Goal: Transaction & Acquisition: Purchase product/service

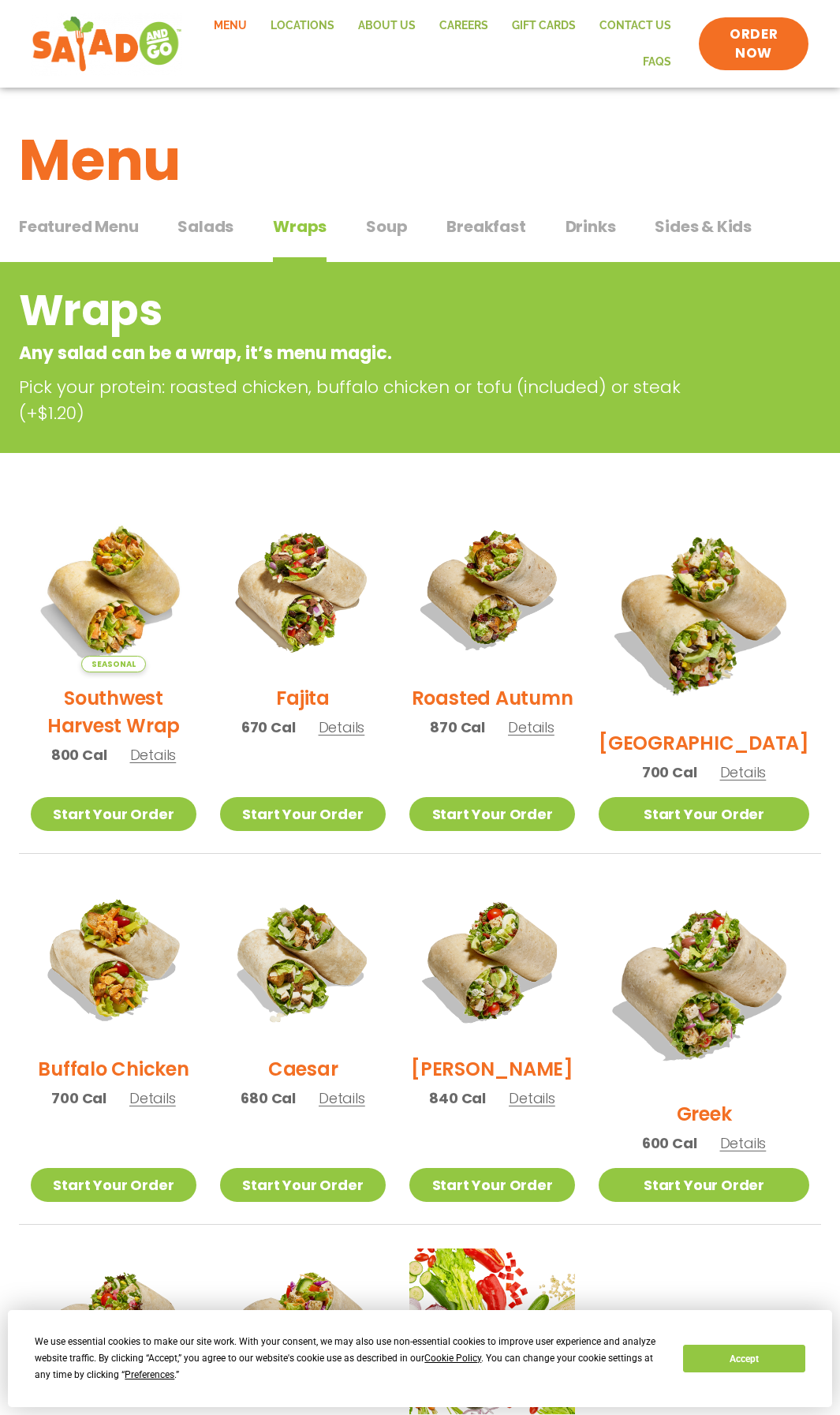
click at [191, 229] on span "Salads" at bounding box center [205, 226] width 56 height 23
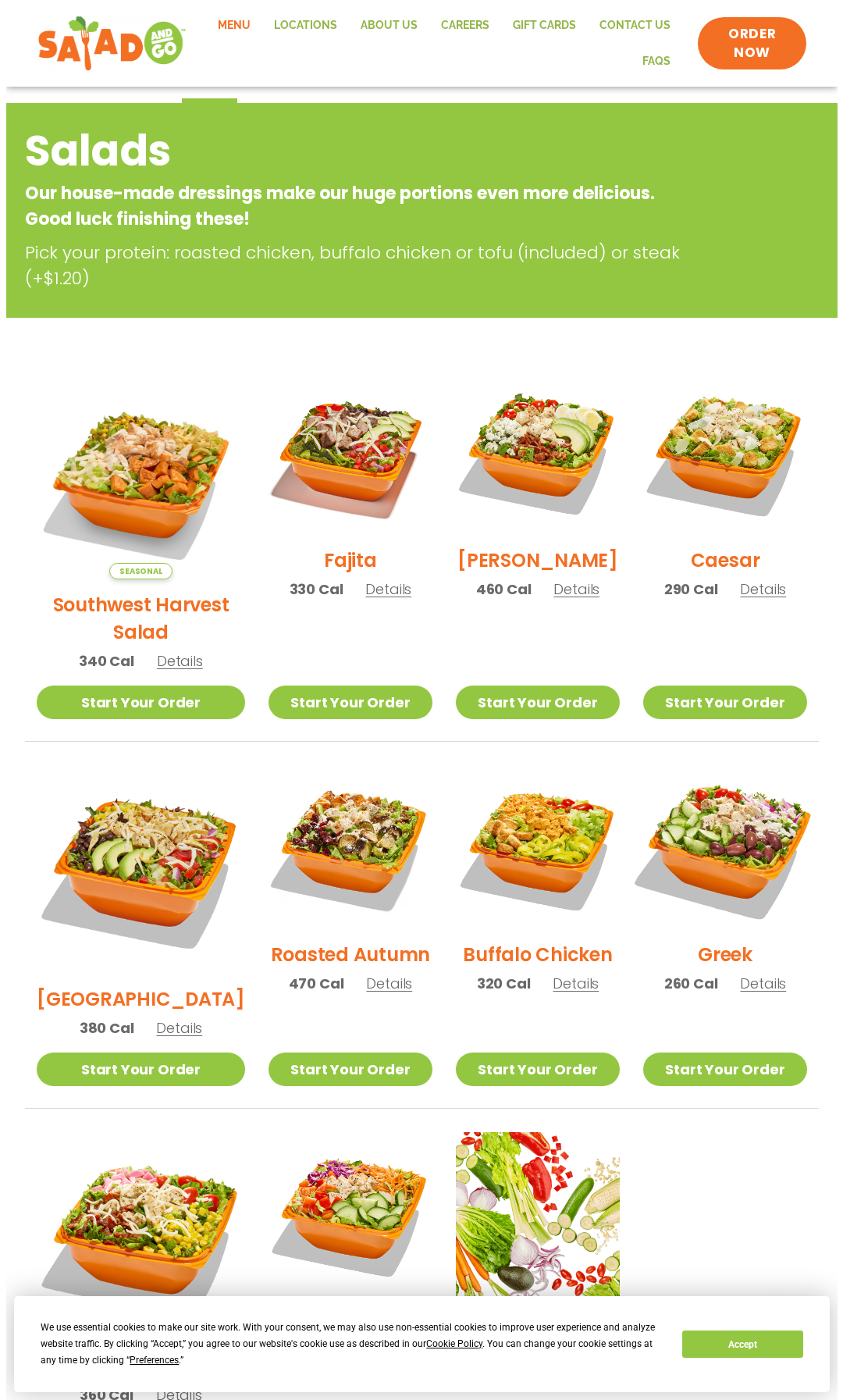
scroll to position [312, 0]
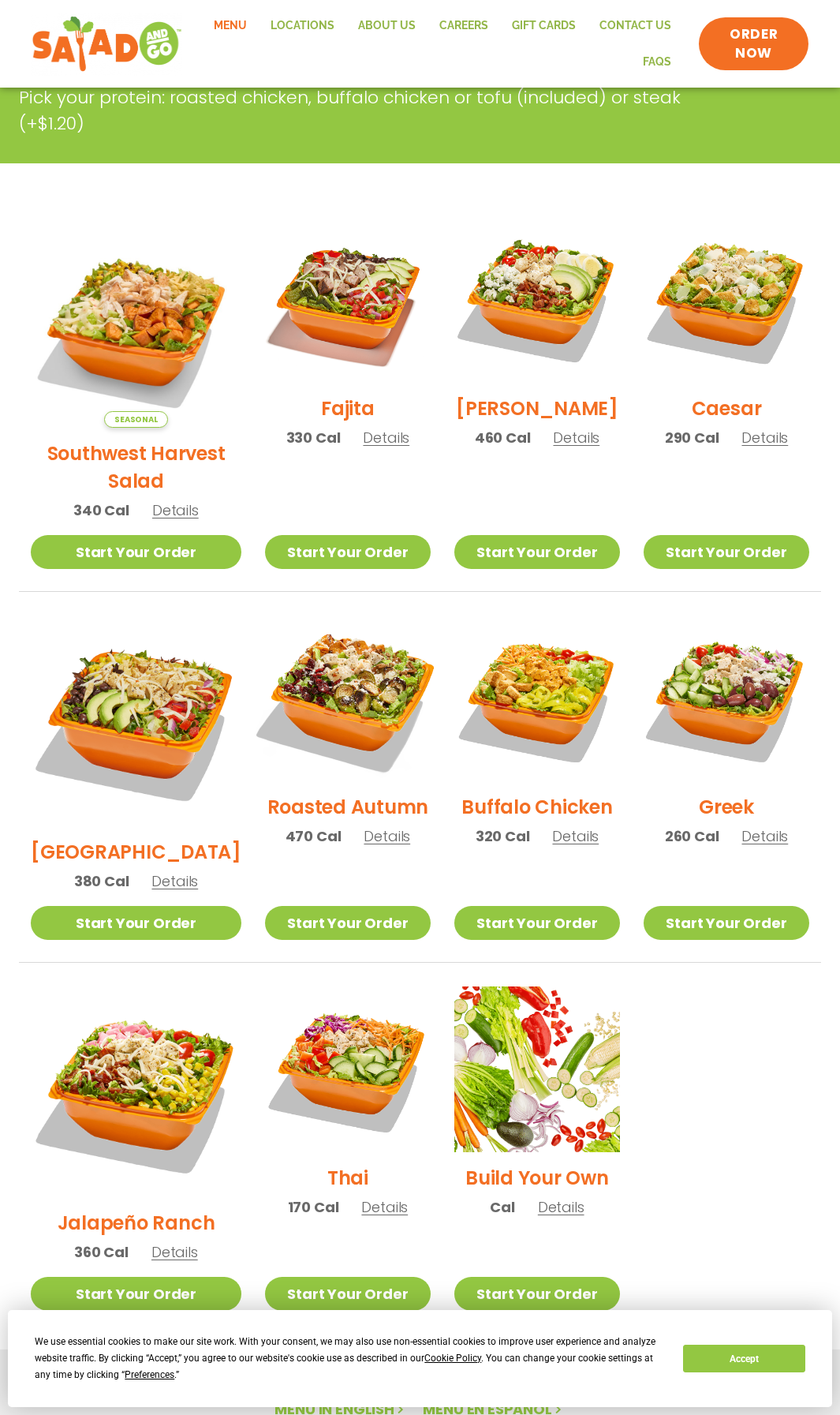
click at [328, 655] on img at bounding box center [348, 698] width 195 height 195
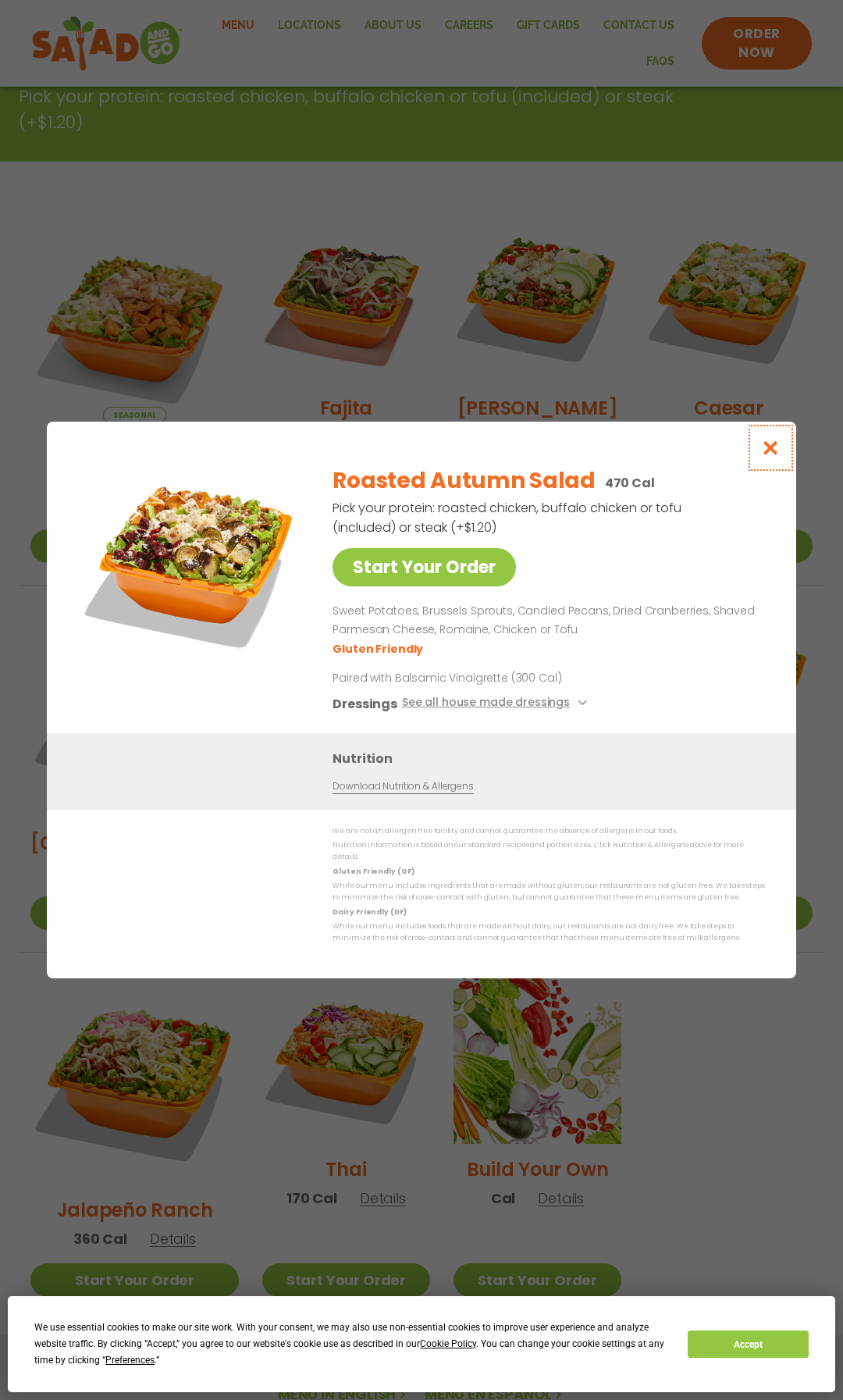
click at [772, 452] on icon "Close modal" at bounding box center [770, 447] width 19 height 17
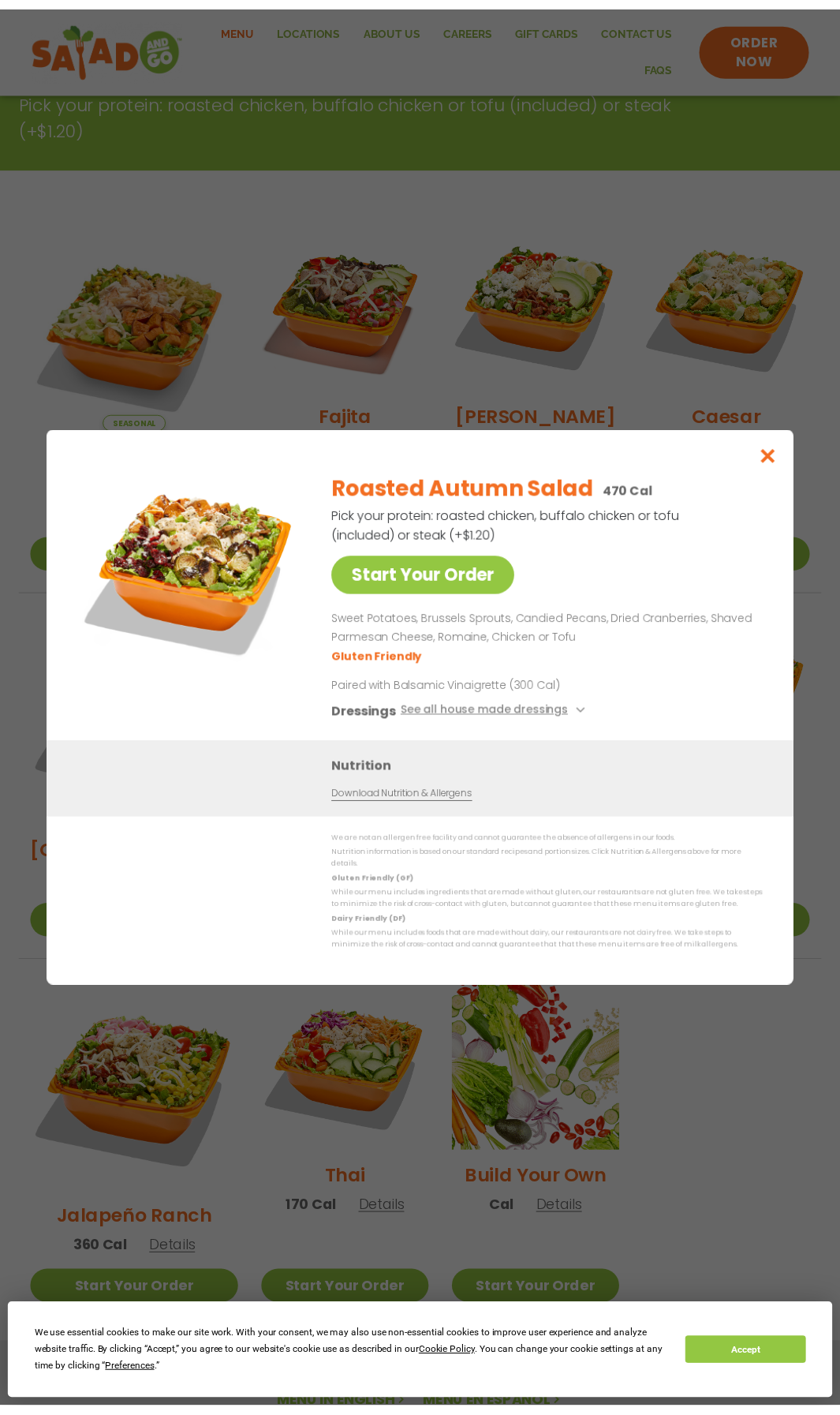
scroll to position [262, 0]
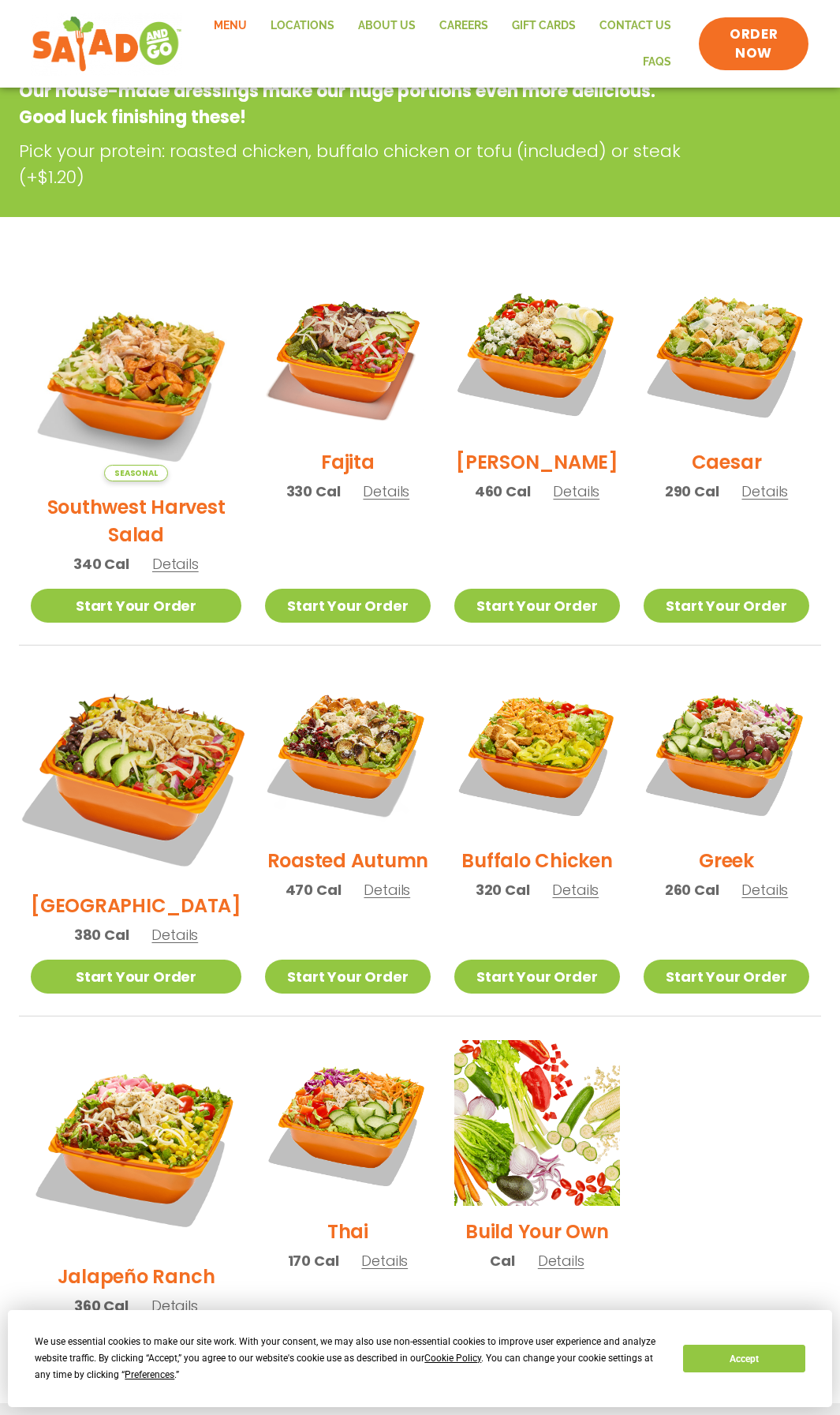
click at [111, 707] on img at bounding box center [136, 775] width 247 height 247
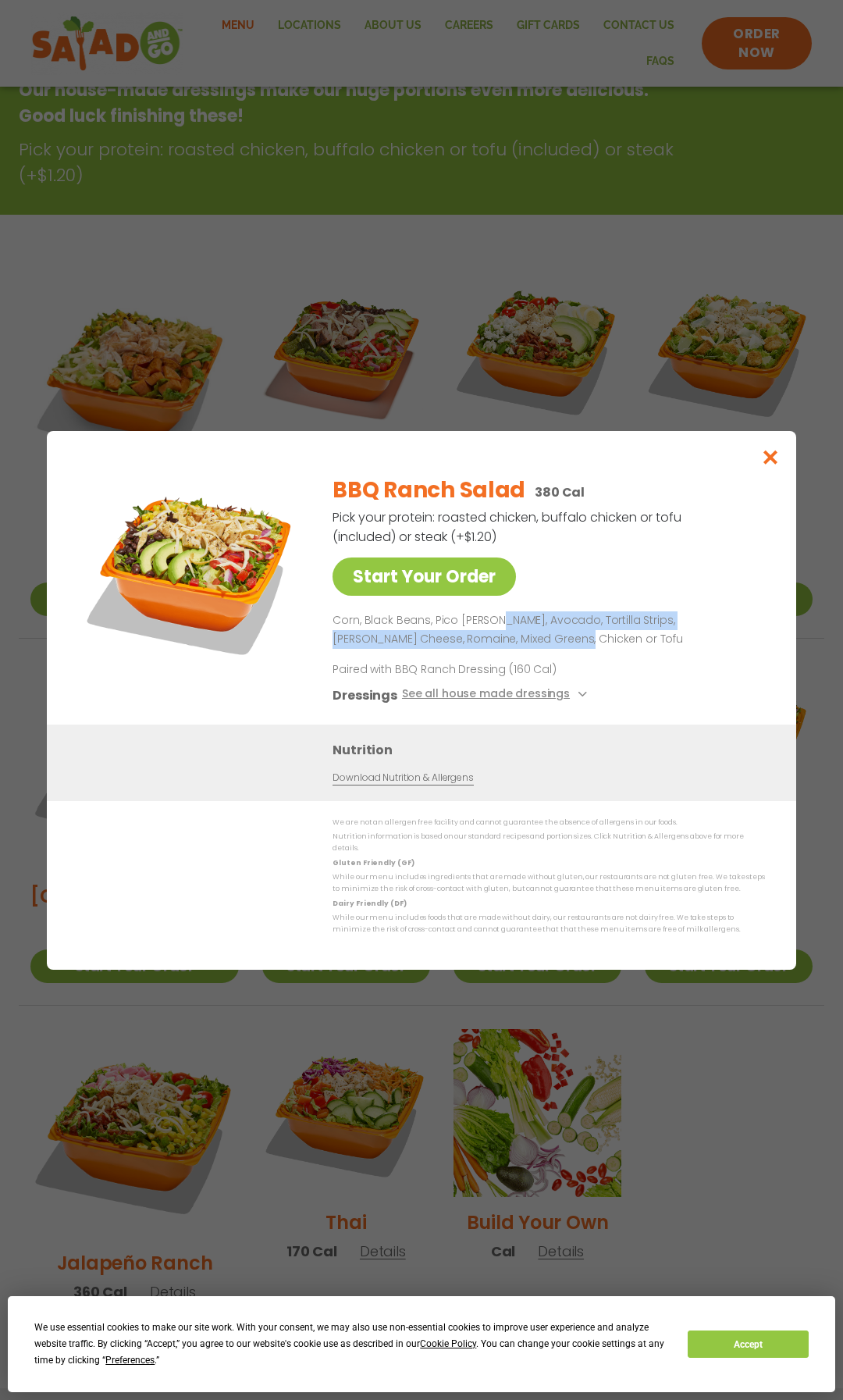
drag, startPoint x: 494, startPoint y: 627, endPoint x: 494, endPoint y: 636, distance: 9.0
click at [494, 636] on p "Corn, Black Beans, Pico [PERSON_NAME], Avocado, Tortilla Strips, [PERSON_NAME] …" at bounding box center [545, 630] width 426 height 38
click at [543, 639] on p "Corn, Black Beans, Pico [PERSON_NAME], Avocado, Tortilla Strips, [PERSON_NAME] …" at bounding box center [545, 630] width 426 height 38
click at [771, 459] on icon "Close modal" at bounding box center [770, 457] width 19 height 17
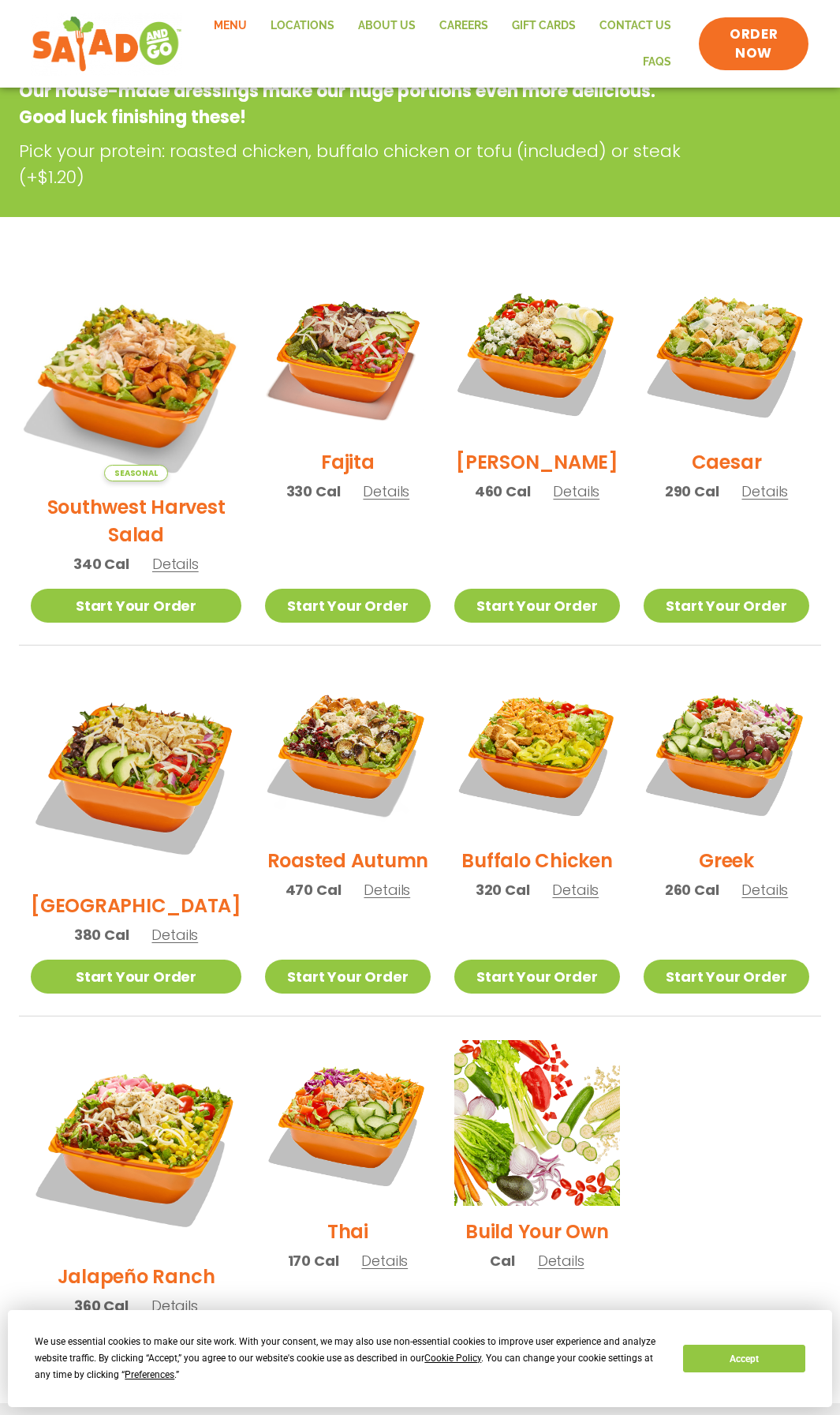
click at [116, 363] on img at bounding box center [136, 376] width 247 height 247
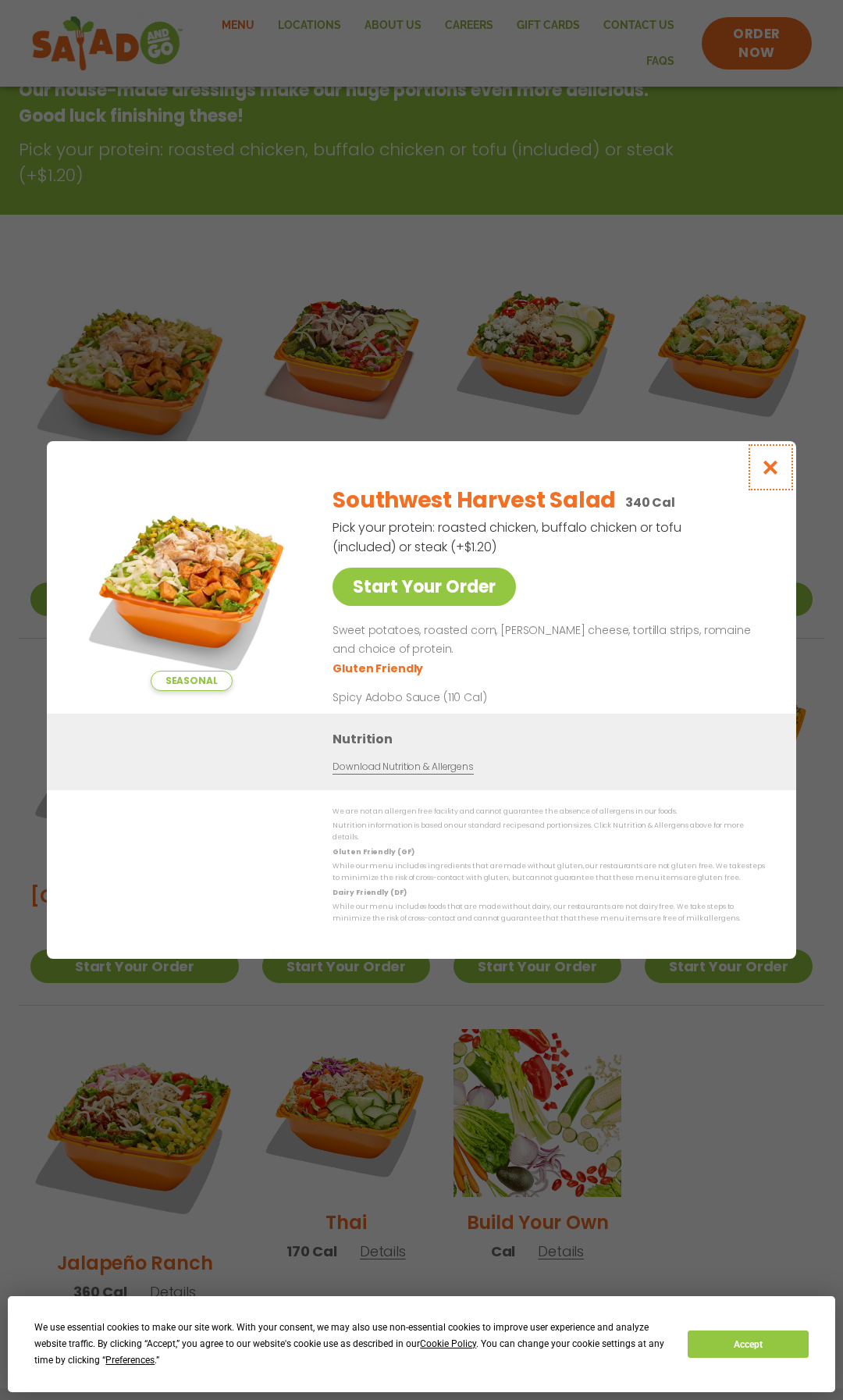
click at [769, 472] on icon "Close modal" at bounding box center [770, 467] width 19 height 17
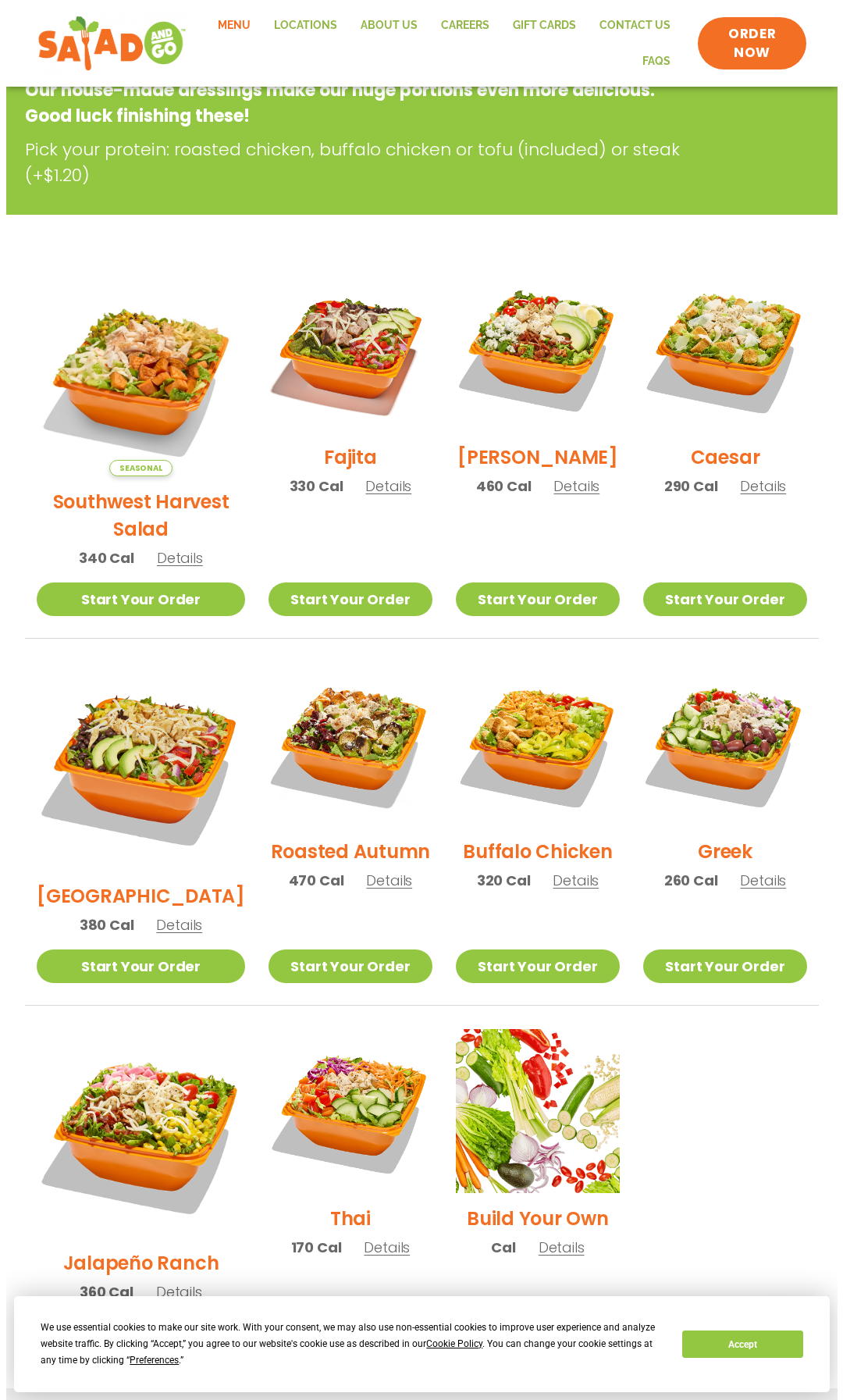
scroll to position [472, 0]
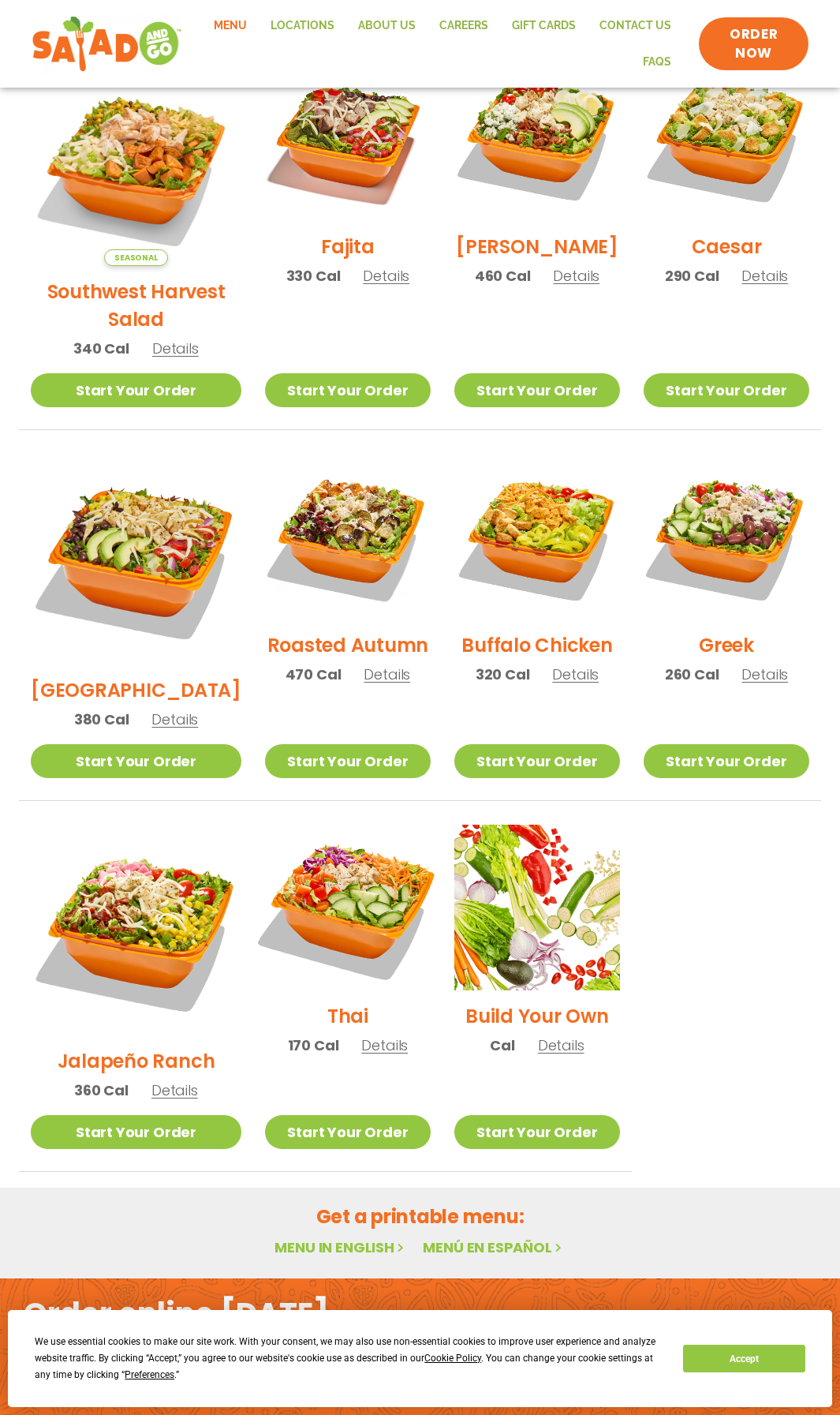
click at [326, 831] on img at bounding box center [348, 907] width 195 height 195
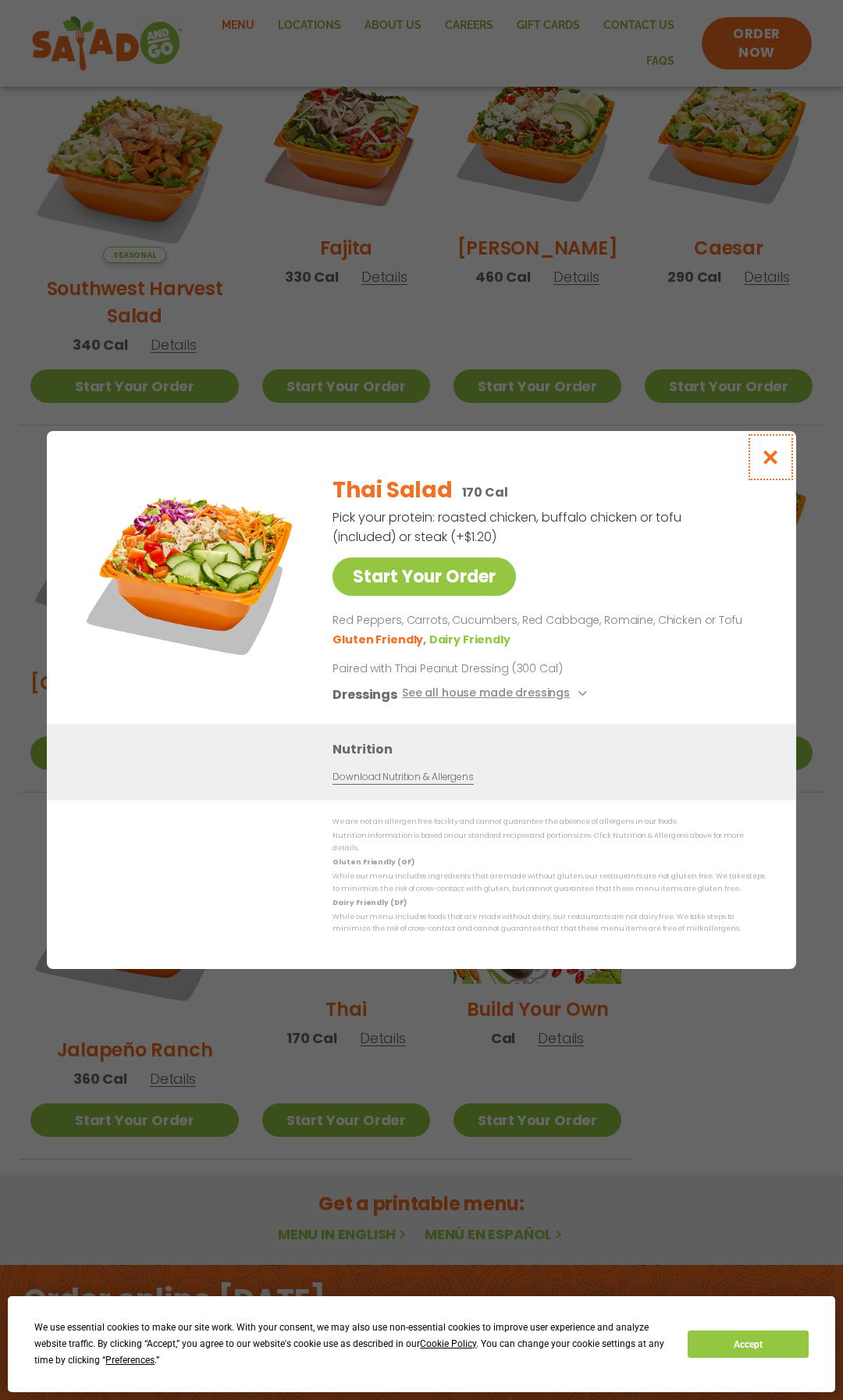
click at [774, 459] on icon "Close modal" at bounding box center [770, 457] width 19 height 17
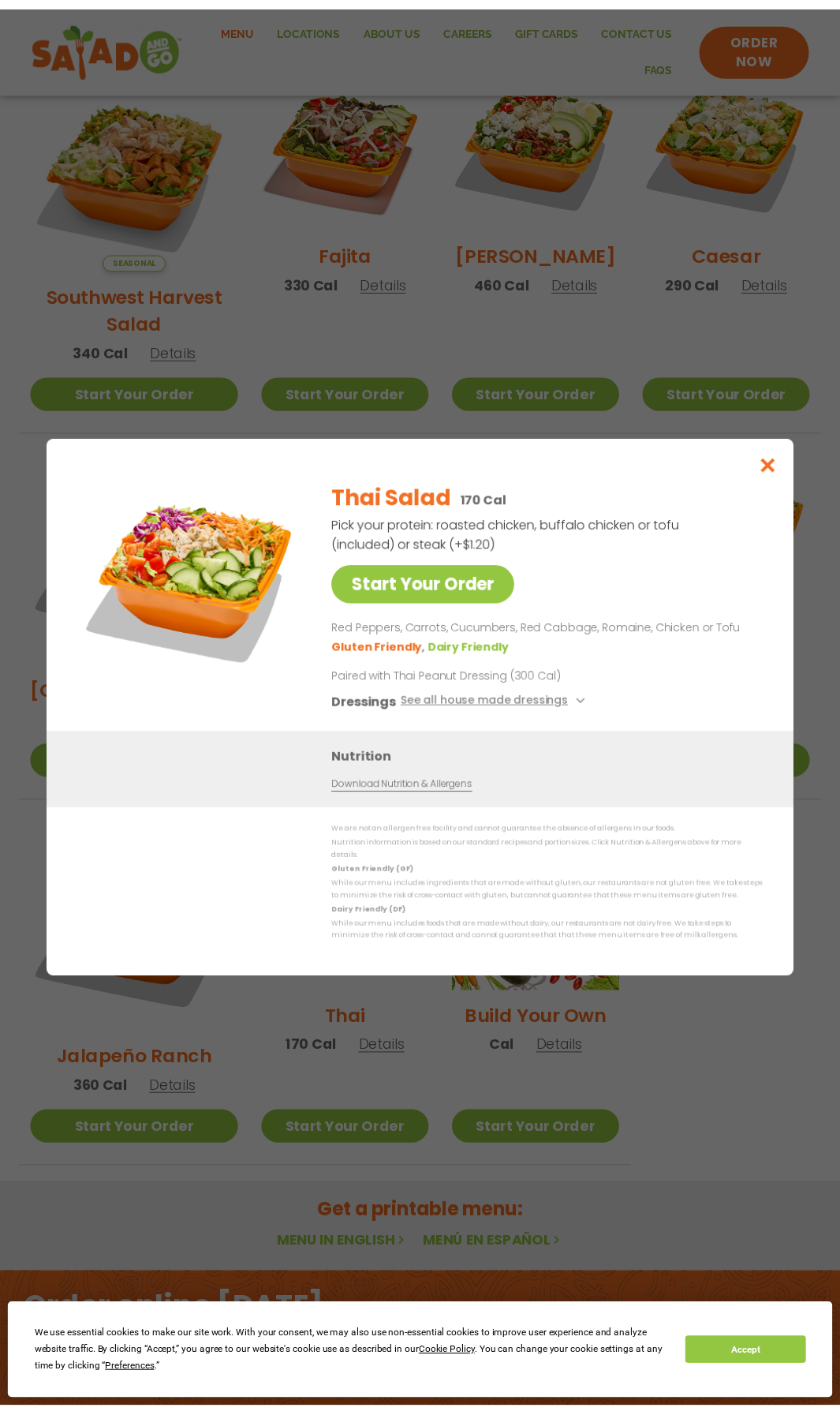
scroll to position [262, 0]
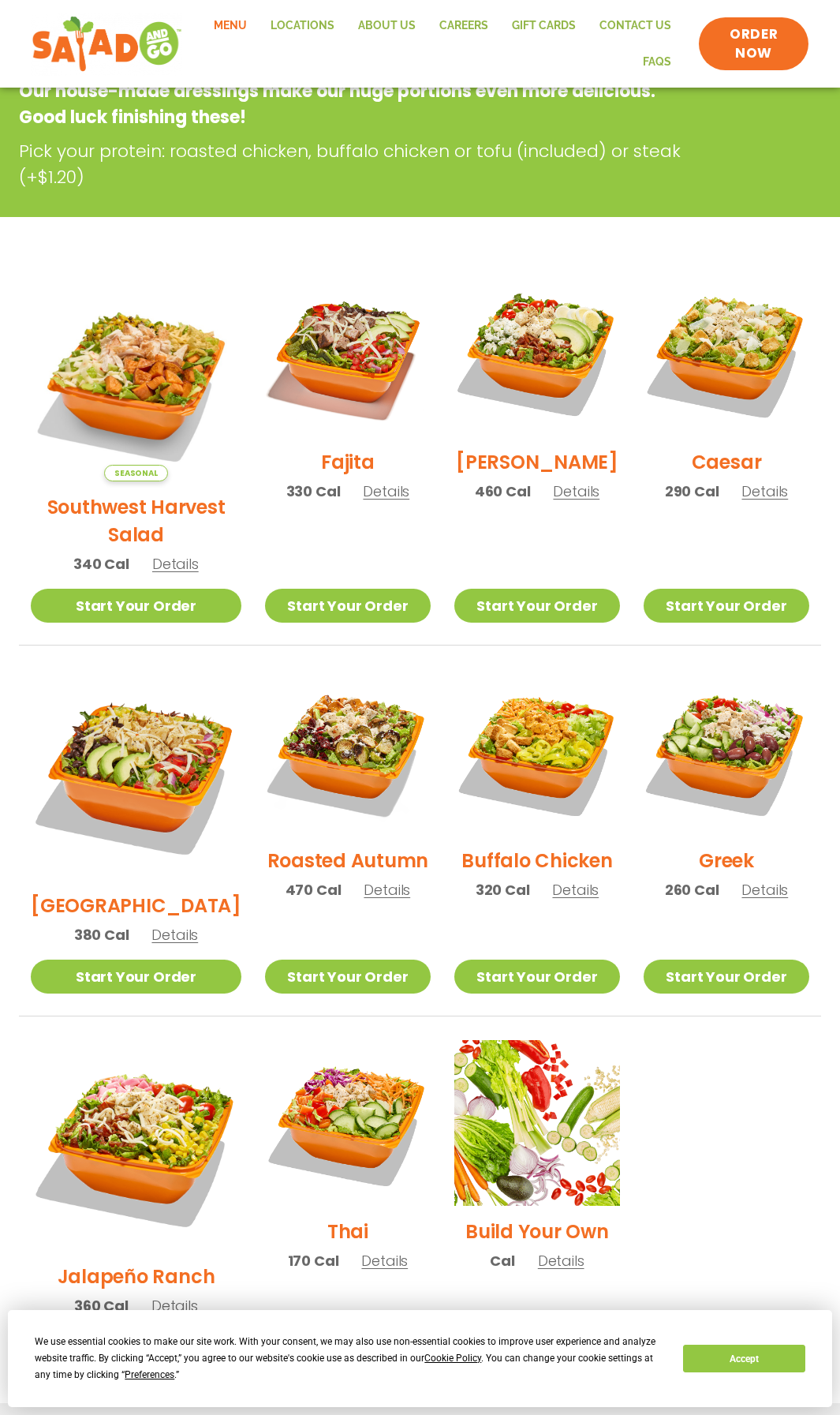
click at [312, 1330] on link "Start Your Order" at bounding box center [347, 1347] width 166 height 34
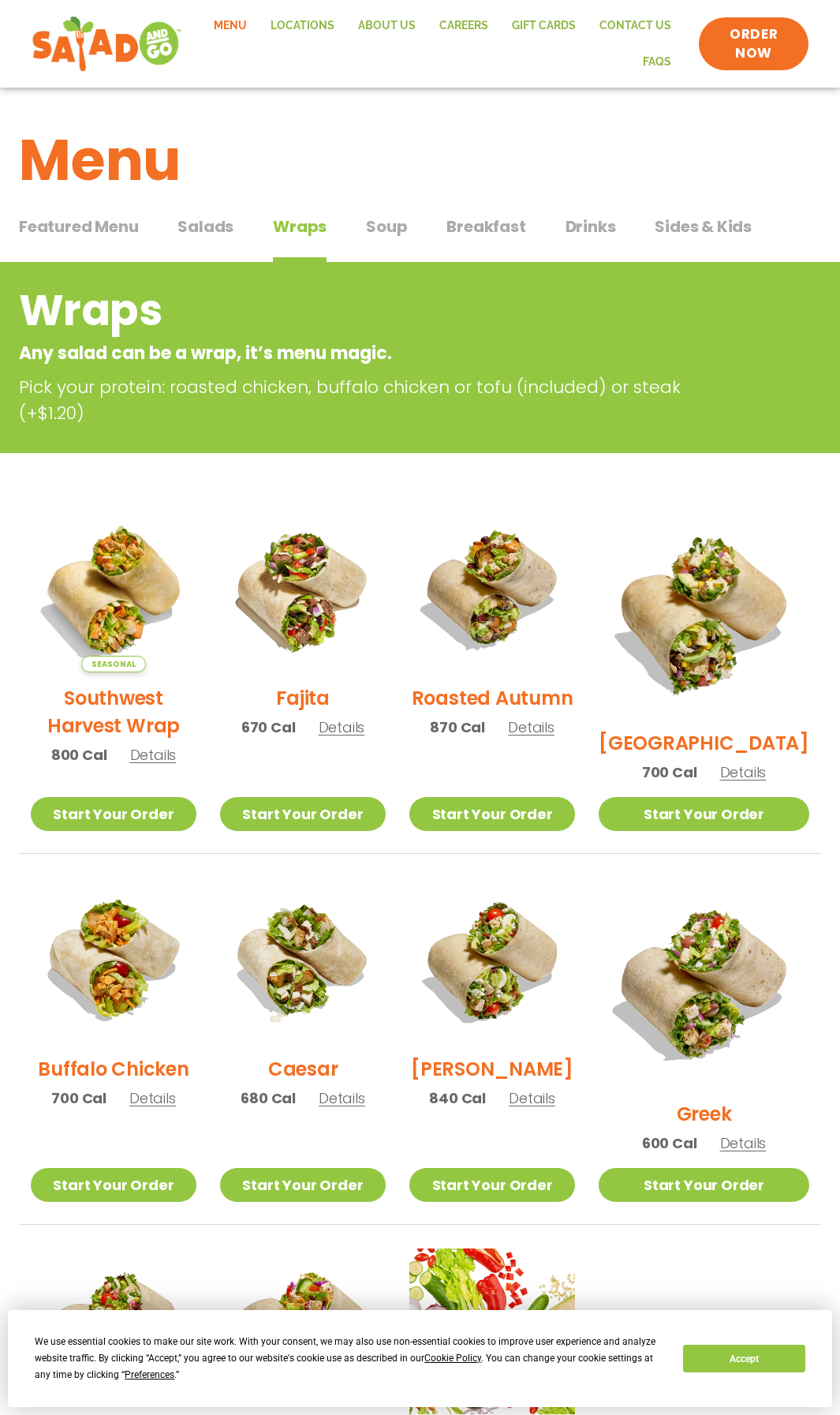
click at [214, 225] on span "Salads" at bounding box center [205, 226] width 56 height 23
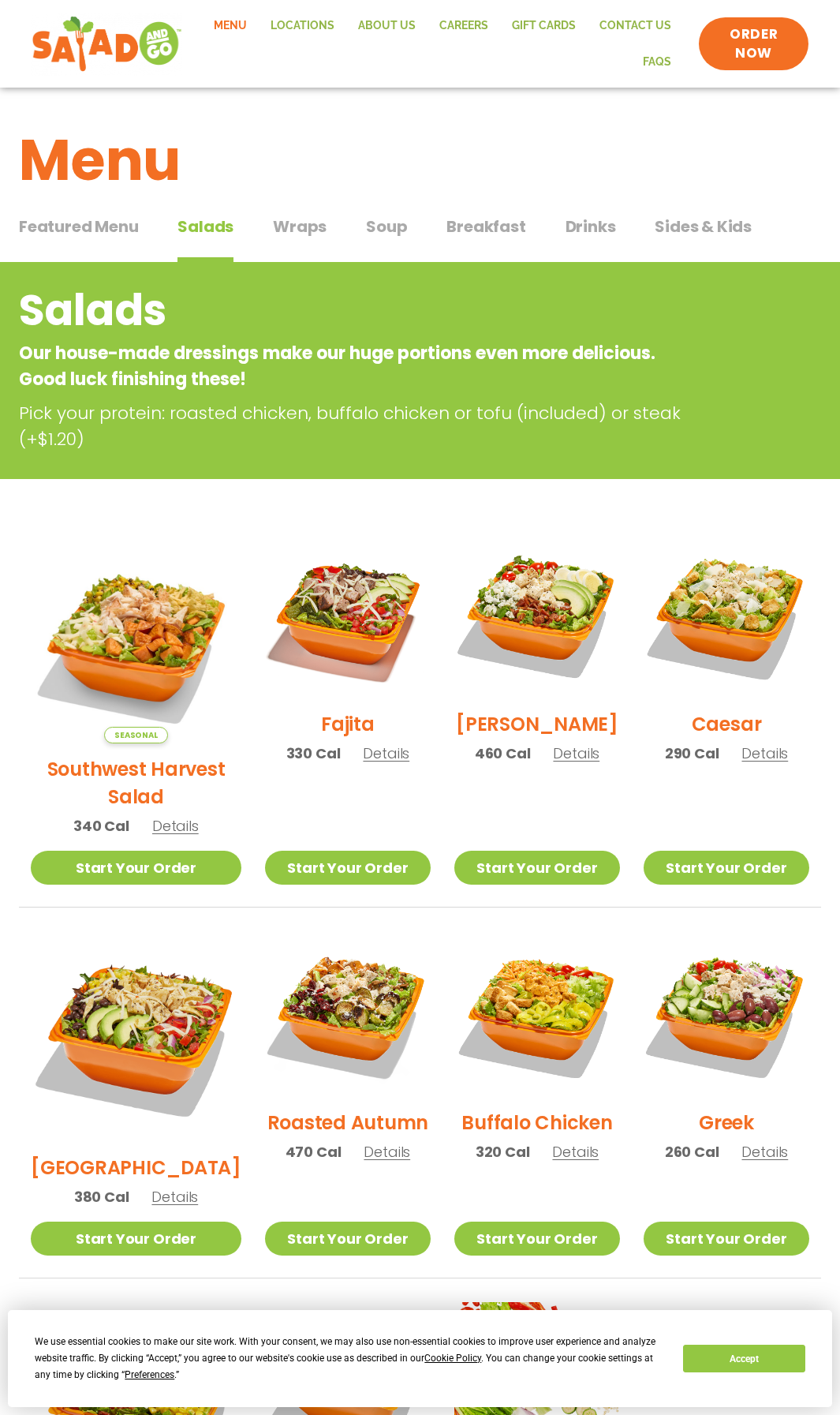
click at [66, 216] on span "Featured Menu" at bounding box center [78, 226] width 120 height 23
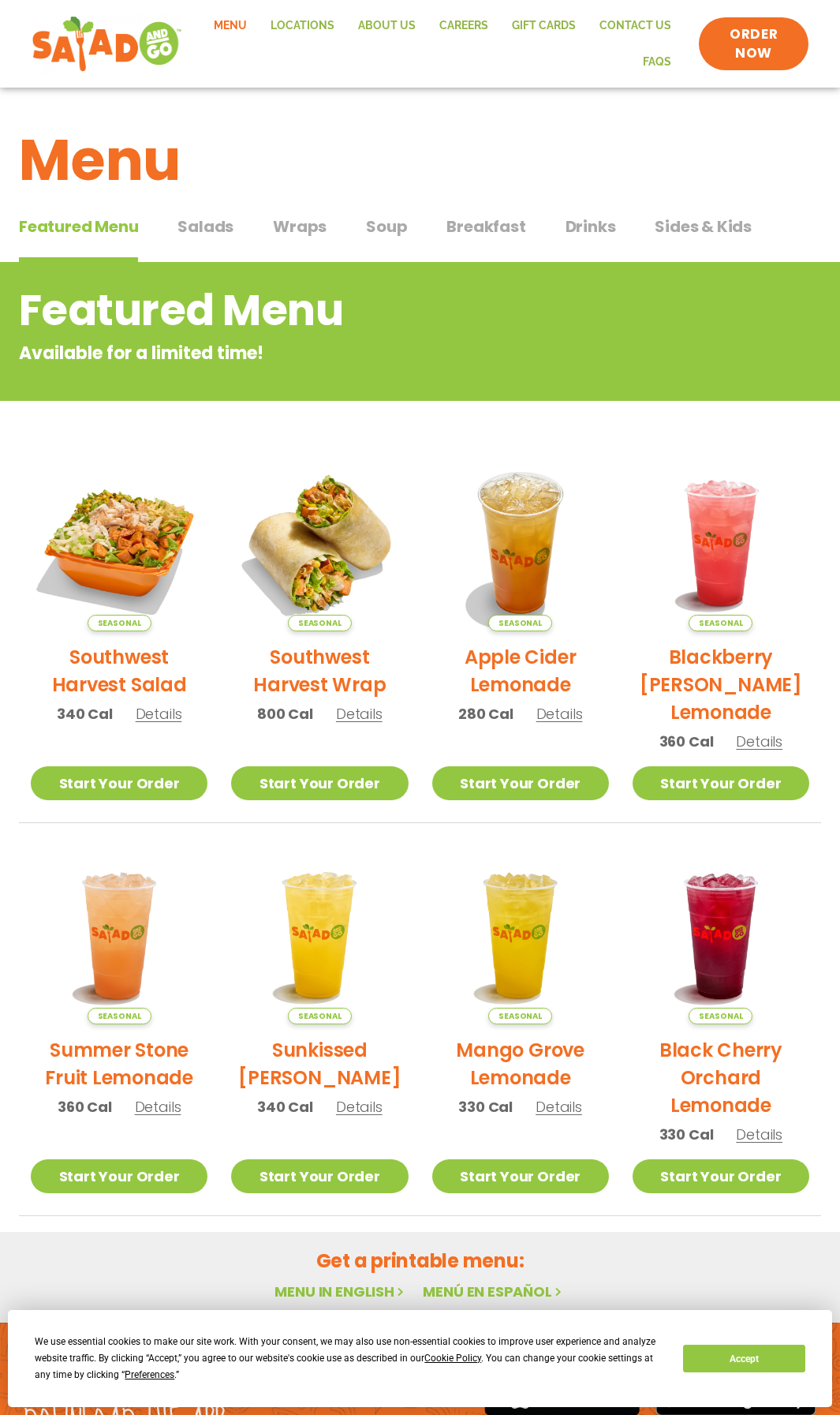
click at [165, 1100] on span "Details" at bounding box center [158, 1106] width 47 height 19
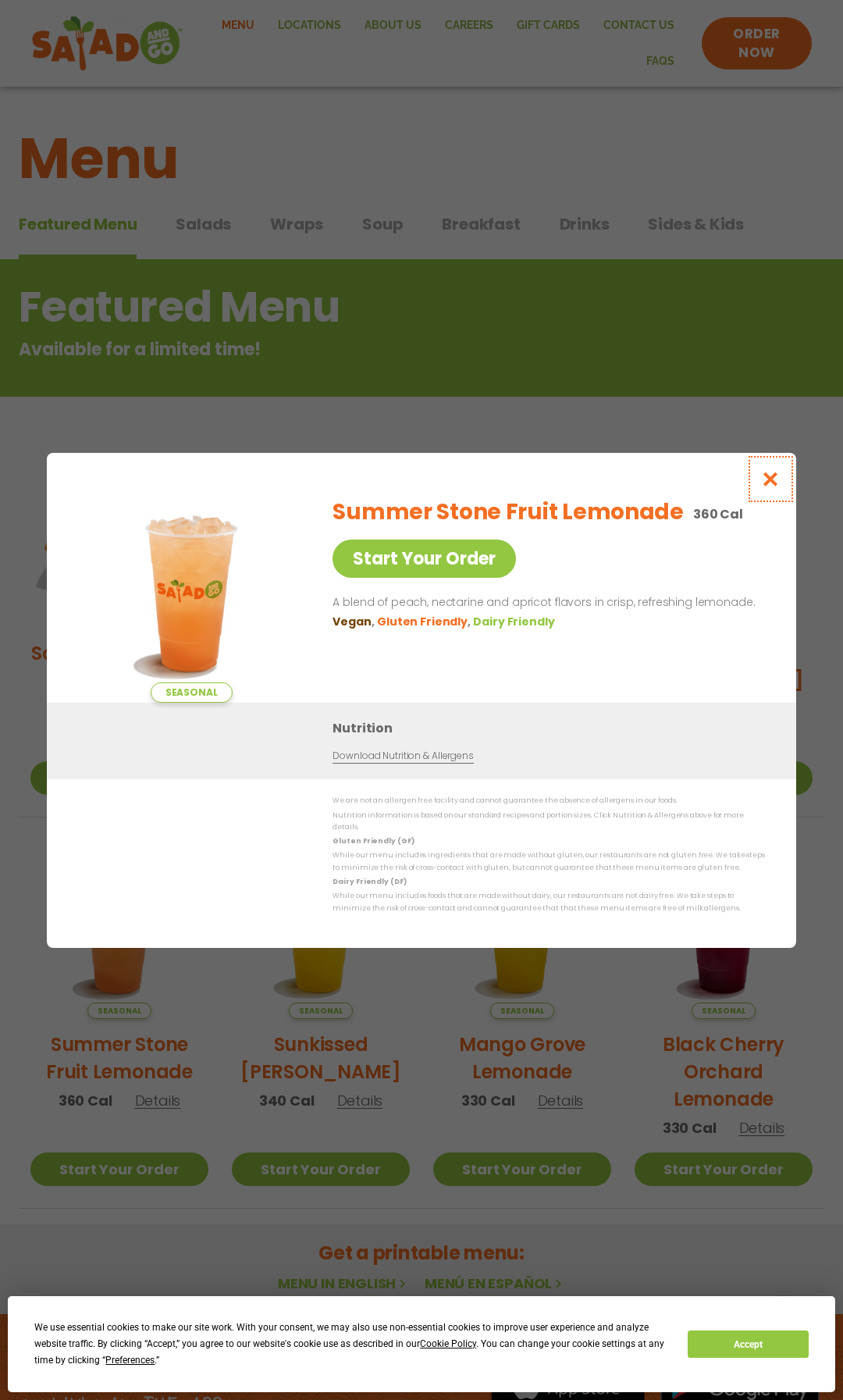
click at [773, 484] on icon "Close modal" at bounding box center [770, 479] width 19 height 17
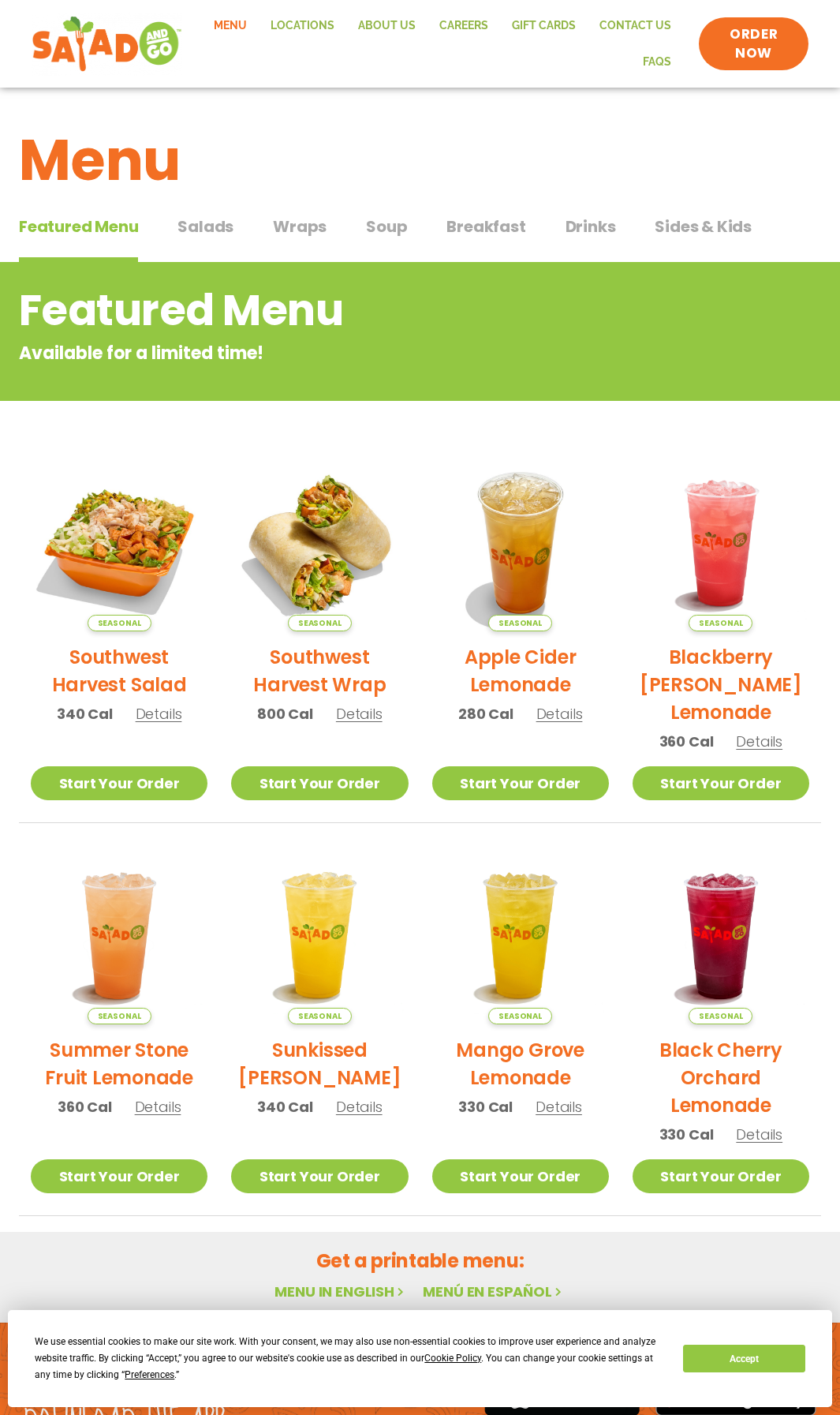
click at [221, 226] on span "Salads" at bounding box center [205, 226] width 56 height 23
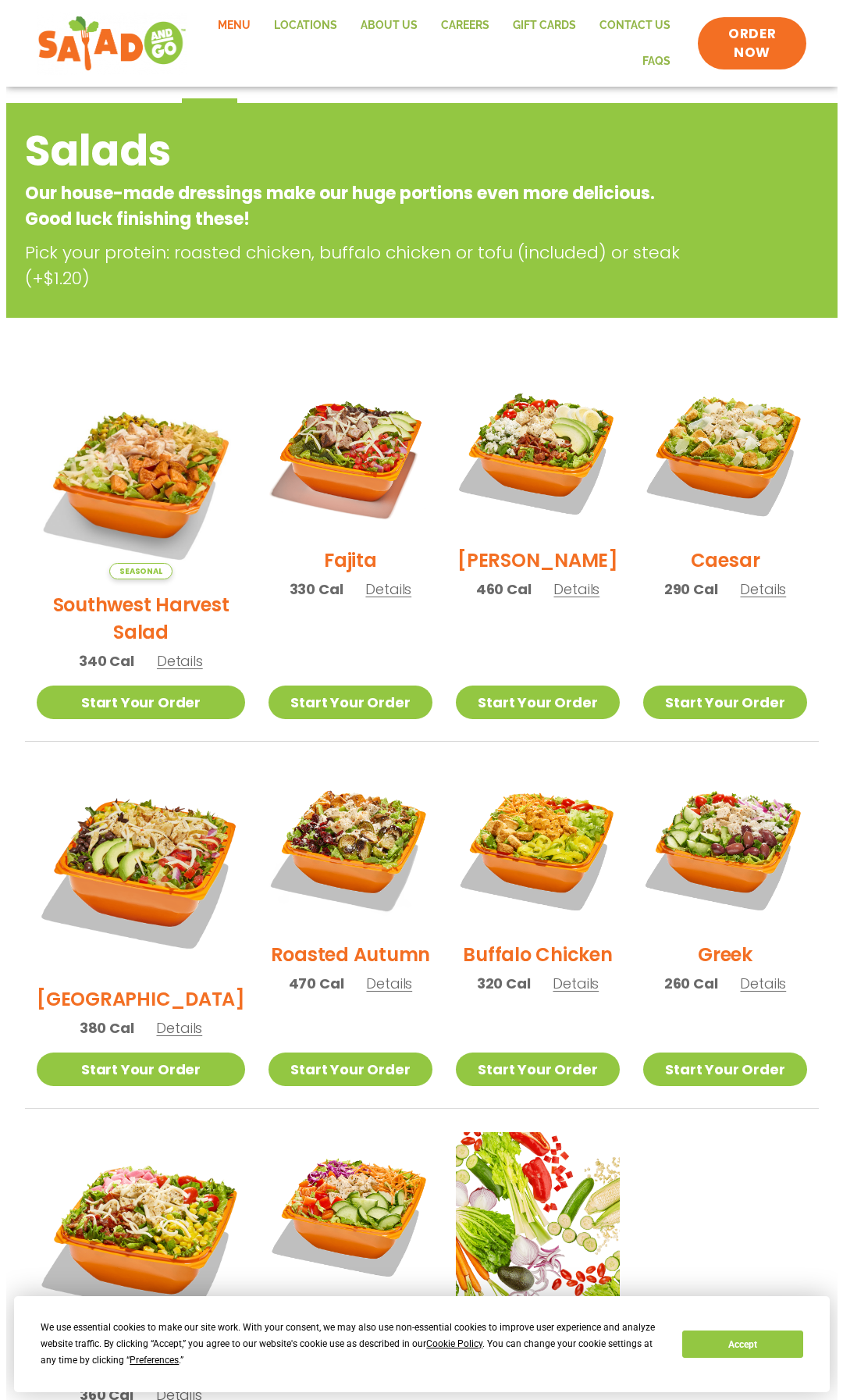
scroll to position [472, 0]
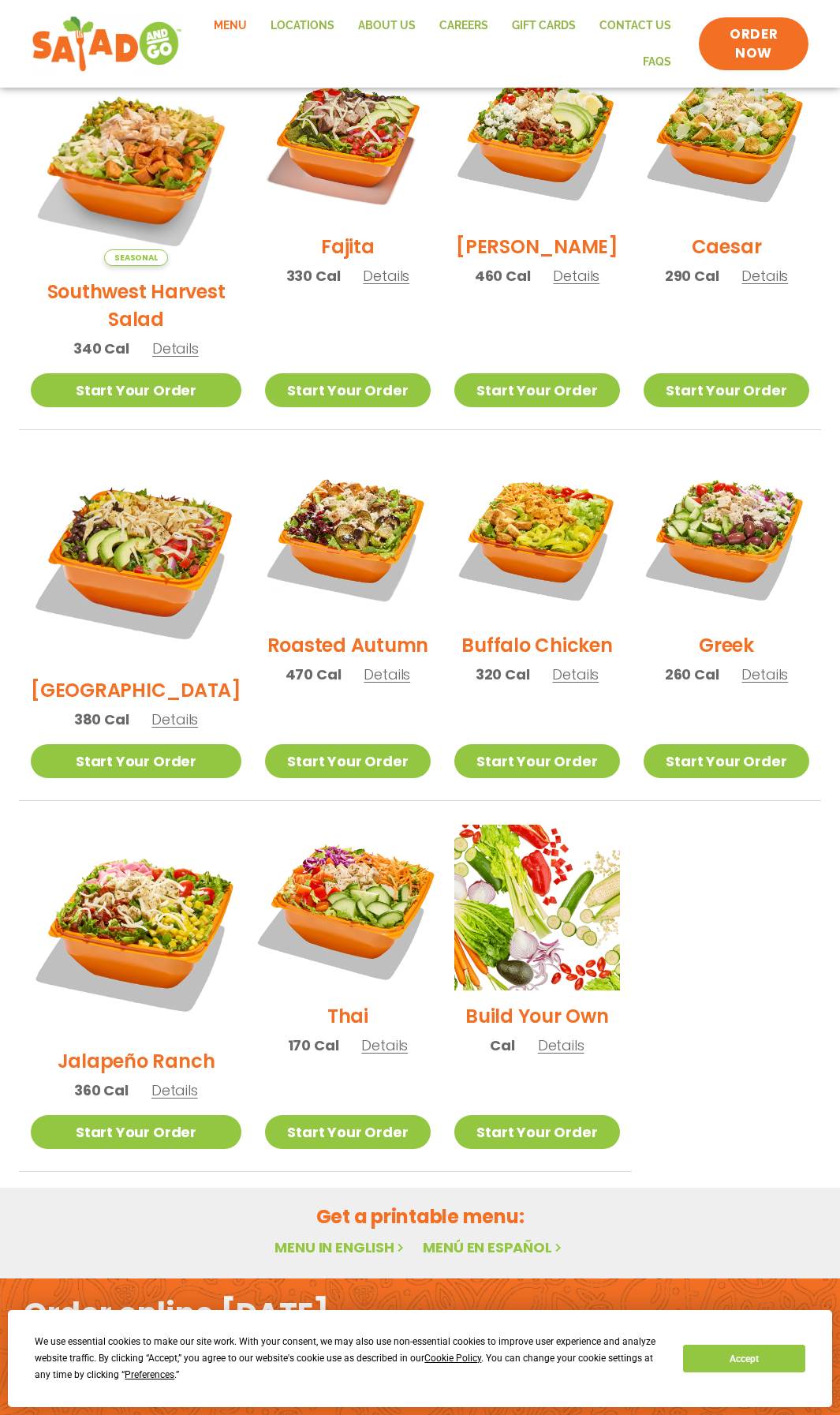
click at [334, 870] on img at bounding box center [348, 907] width 195 height 195
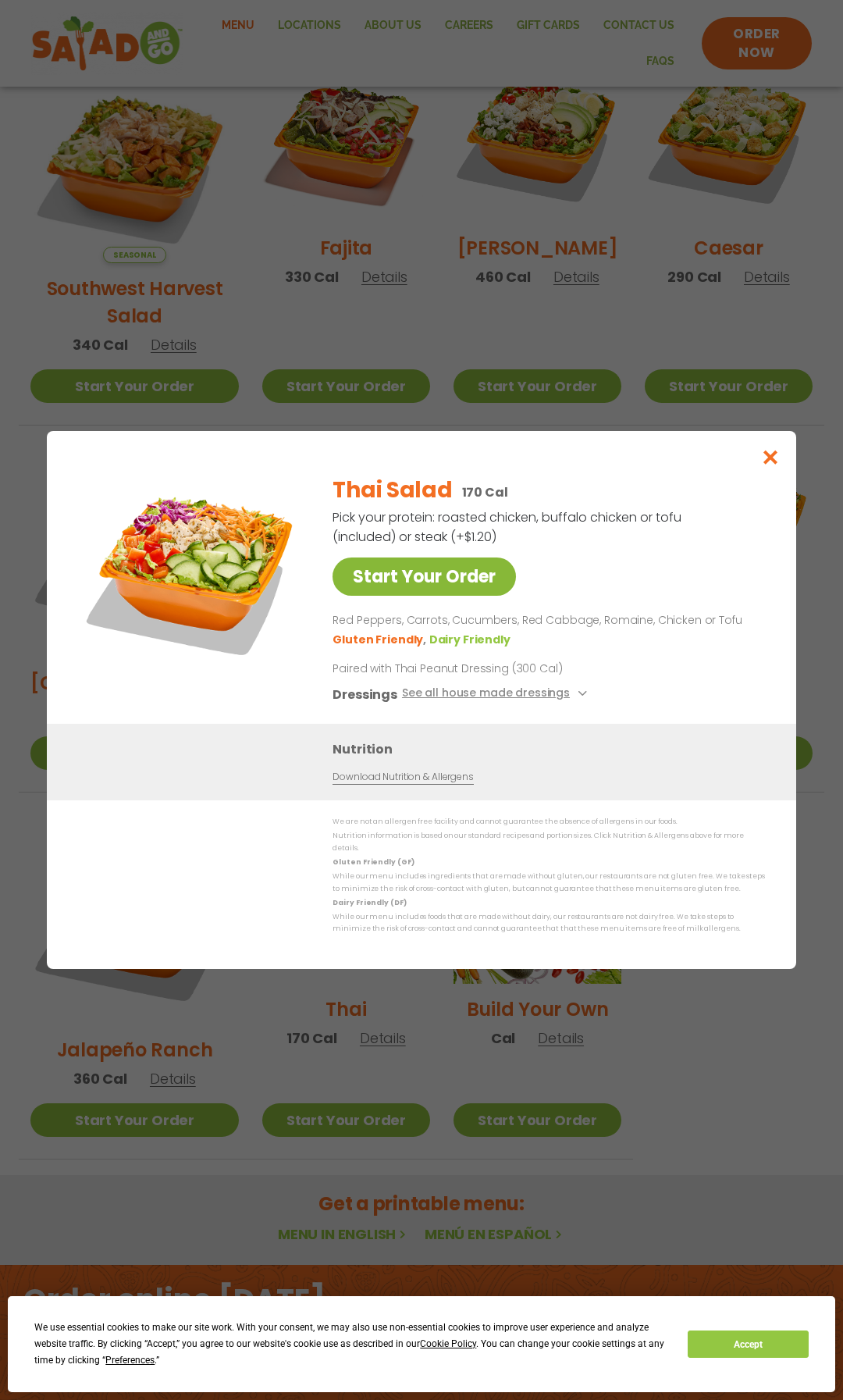
click at [468, 584] on link "Start Your Order" at bounding box center [424, 577] width 184 height 38
